Goal: Task Accomplishment & Management: Manage account settings

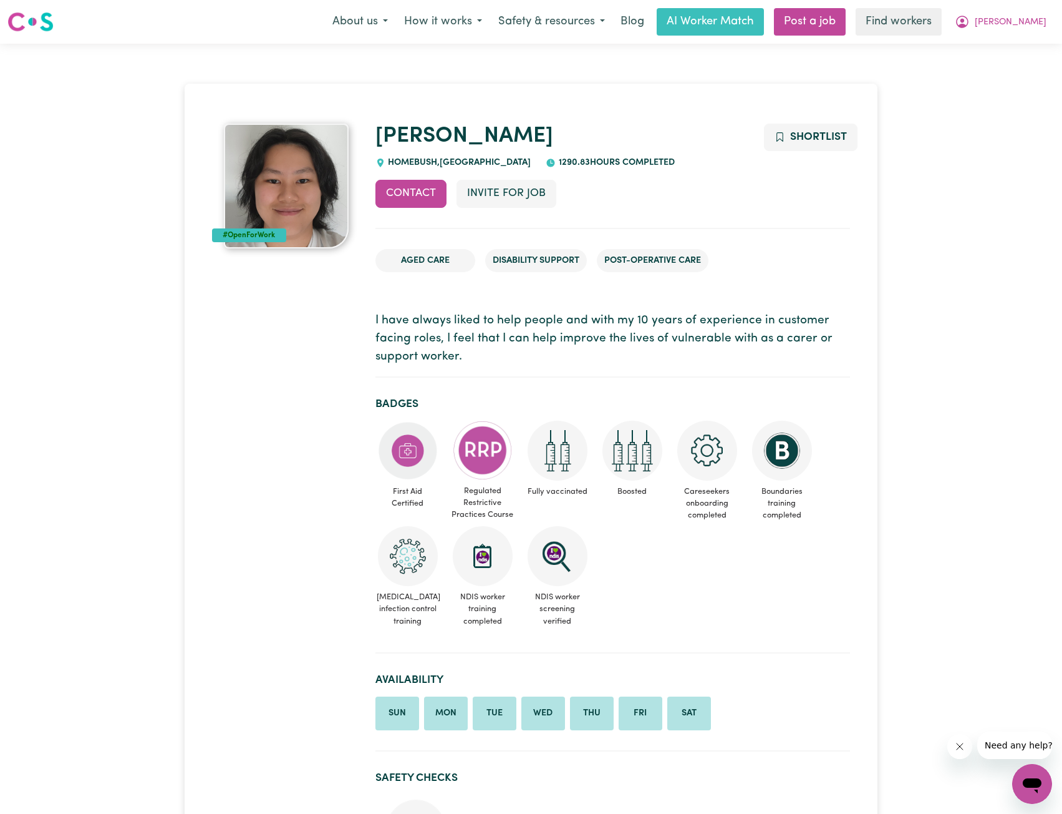
click at [578, 310] on section "I have always liked to help people and with my 10 years of experience in custom…" at bounding box center [613, 339] width 475 height 75
click at [1028, 26] on span "[PERSON_NAME]" at bounding box center [1011, 23] width 72 height 14
click at [1002, 71] on link "Logout" at bounding box center [1005, 72] width 99 height 24
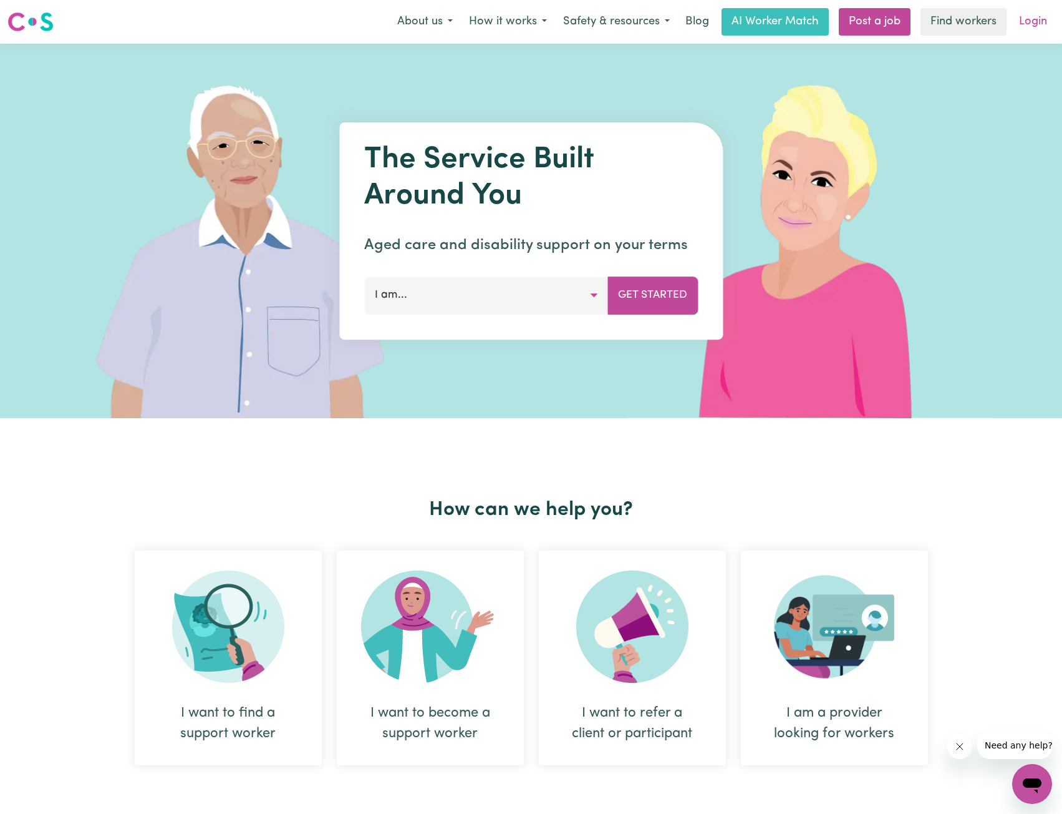
click at [1035, 27] on link "Login" at bounding box center [1033, 21] width 43 height 27
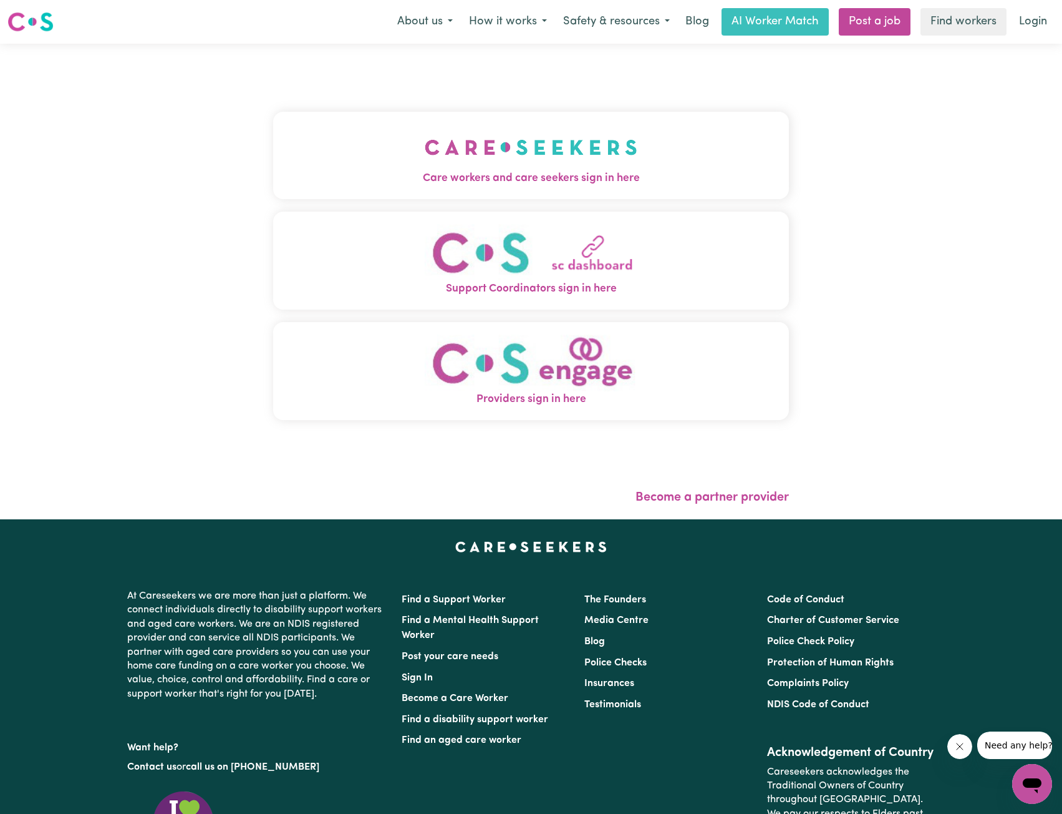
click at [693, 148] on button "Care workers and care seekers sign in here" at bounding box center [531, 155] width 517 height 87
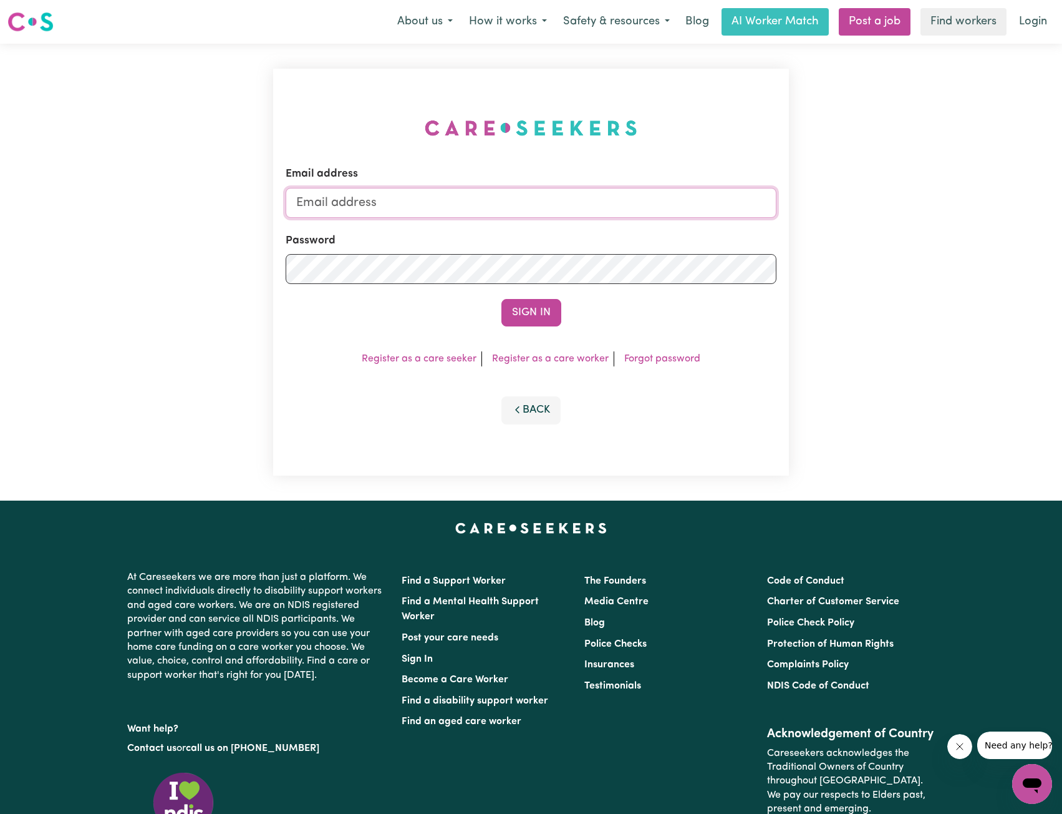
click at [610, 210] on input "Email address" at bounding box center [532, 203] width 492 height 30
drag, startPoint x: 360, startPoint y: 205, endPoint x: 621, endPoint y: 199, distance: 260.9
click at [621, 199] on input "superuser~ethan@careseekers.com.au" at bounding box center [532, 203] width 492 height 30
type input "superuser~ayanami138@gmail.com"
click at [531, 309] on button "Sign In" at bounding box center [532, 312] width 60 height 27
